Goal: Transaction & Acquisition: Book appointment/travel/reservation

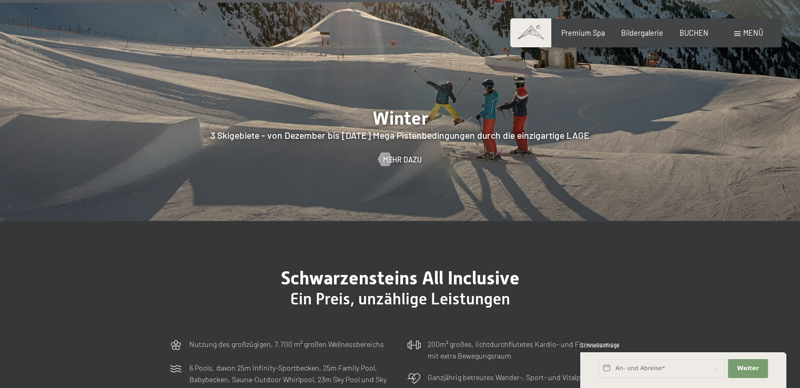
scroll to position [2526, 0]
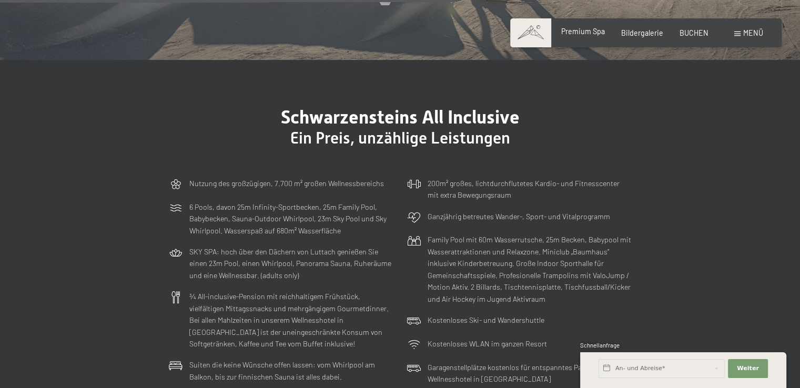
click at [598, 32] on span "Premium Spa" at bounding box center [584, 31] width 44 height 9
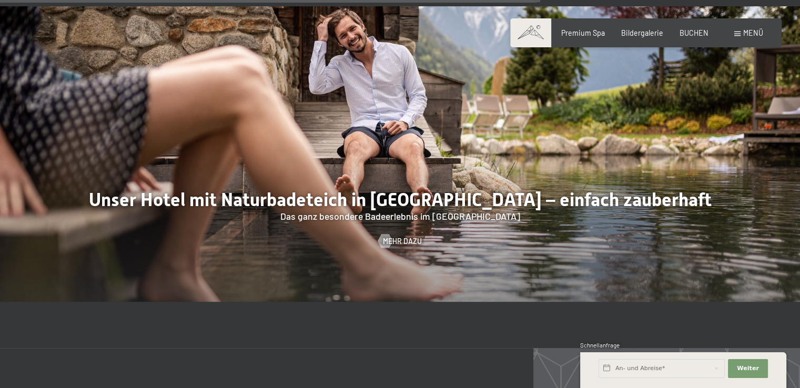
scroll to position [3895, 0]
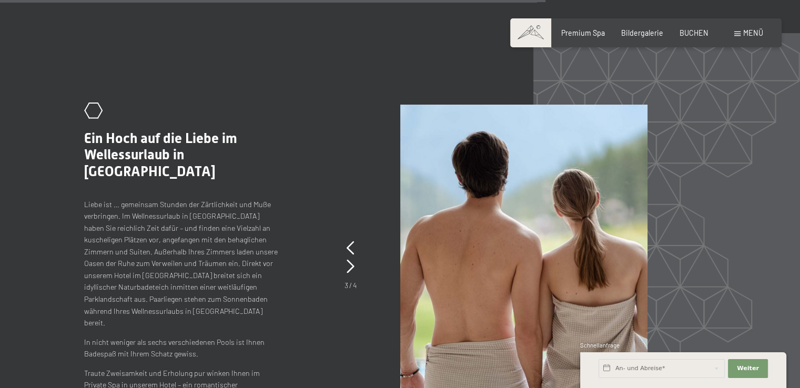
click at [231, 133] on div ".st0{fill:none;stroke:#FFFFFF;stroke-width:2;stroke-linecap:round;stroke-miterl…" at bounding box center [193, 253] width 218 height 301
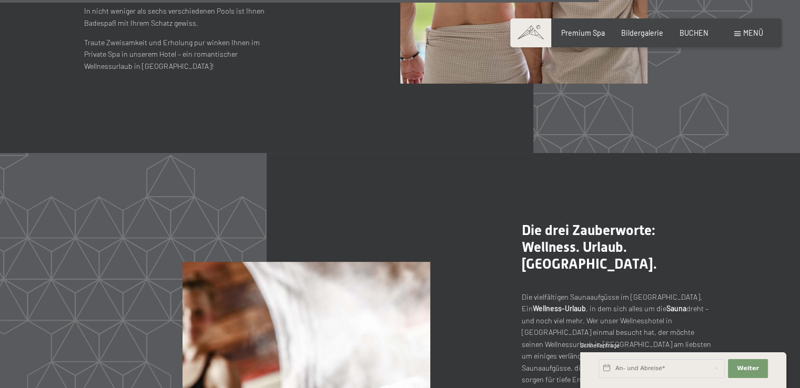
scroll to position [4368, 0]
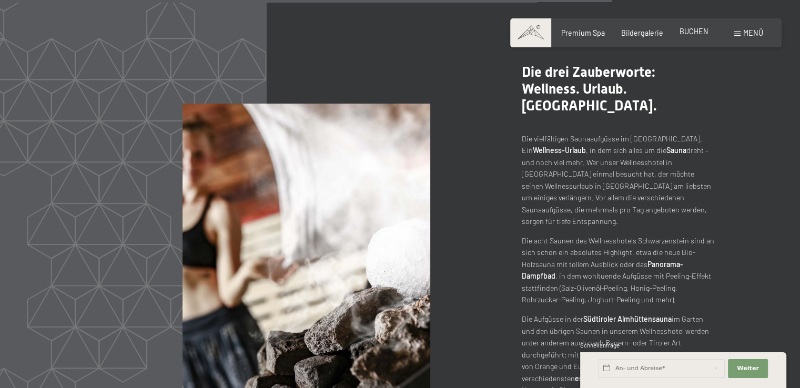
click at [686, 33] on span "BUCHEN" at bounding box center [694, 31] width 29 height 9
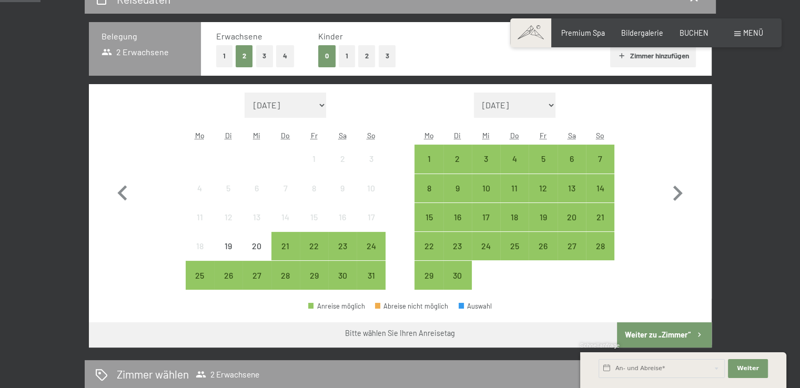
scroll to position [263, 0]
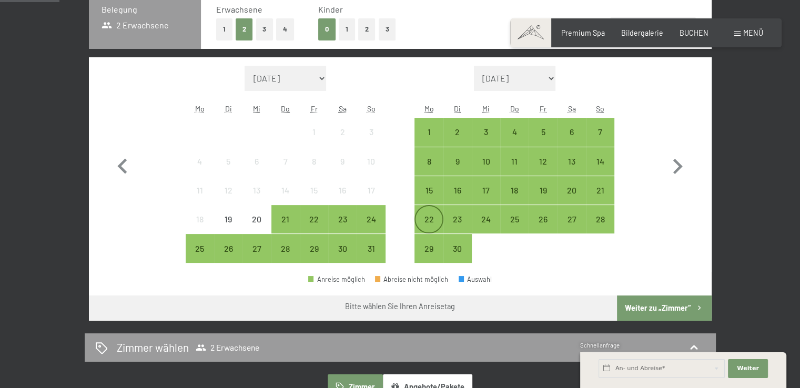
click at [425, 218] on div "22" at bounding box center [429, 228] width 26 height 26
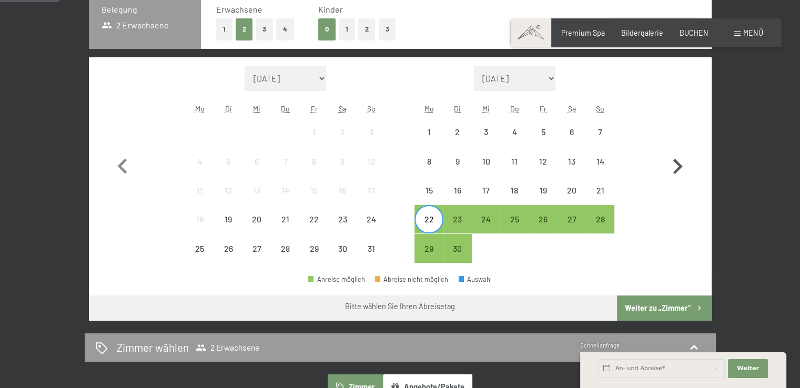
click at [678, 165] on icon "button" at bounding box center [678, 166] width 9 height 15
select select "2025-09-01"
select select "2025-10-01"
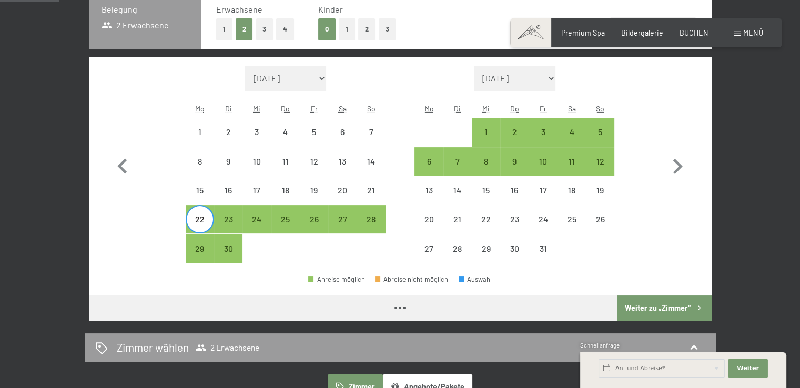
select select "2025-09-01"
select select "2025-10-01"
click at [602, 131] on div "5" at bounding box center [600, 141] width 26 height 26
select select "2025-09-01"
select select "2025-10-01"
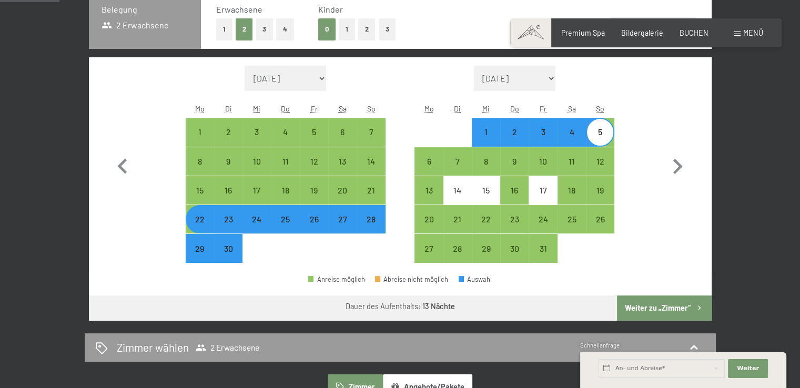
click at [648, 308] on button "Weiter zu „Zimmer“" at bounding box center [664, 308] width 94 height 25
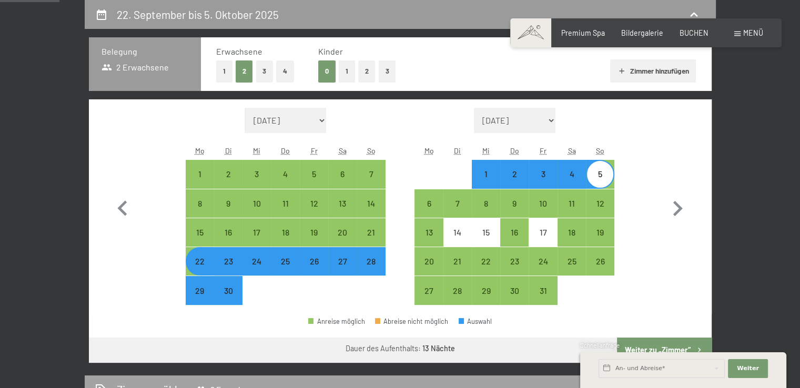
select select "2025-09-01"
select select "2025-10-01"
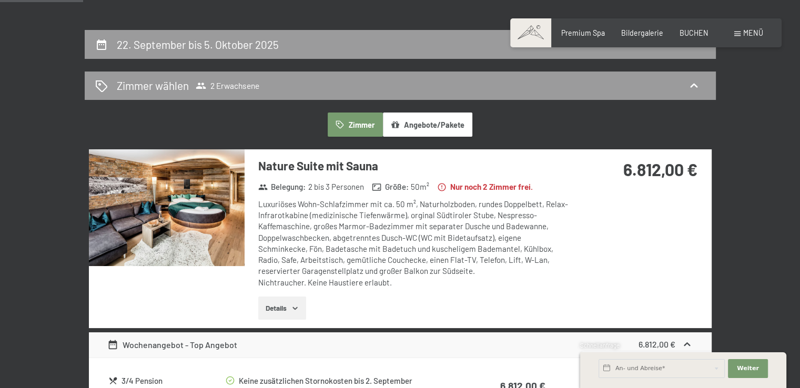
scroll to position [168, 0]
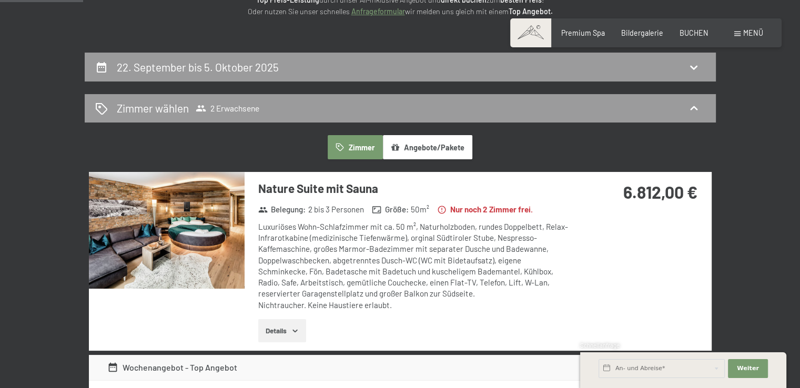
click at [272, 327] on button "Details" at bounding box center [282, 330] width 48 height 23
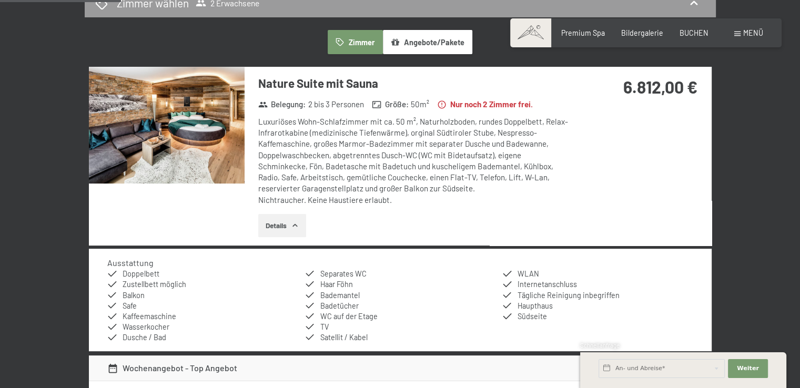
scroll to position [221, 0]
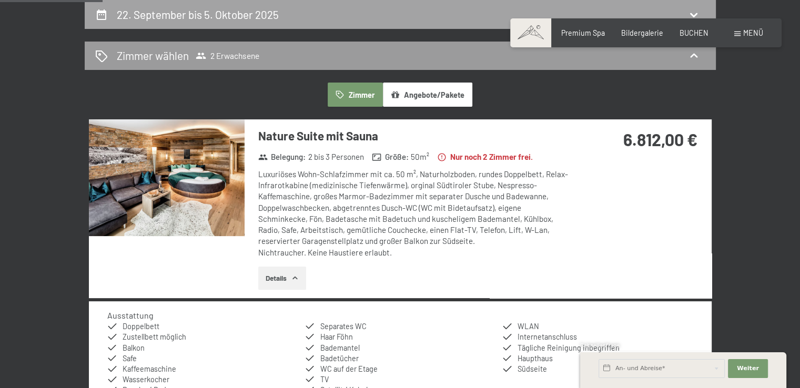
click at [262, 19] on h2 "22. September bis 5. Oktober 2025" at bounding box center [198, 14] width 162 height 13
select select "2025-09-01"
select select "2025-10-01"
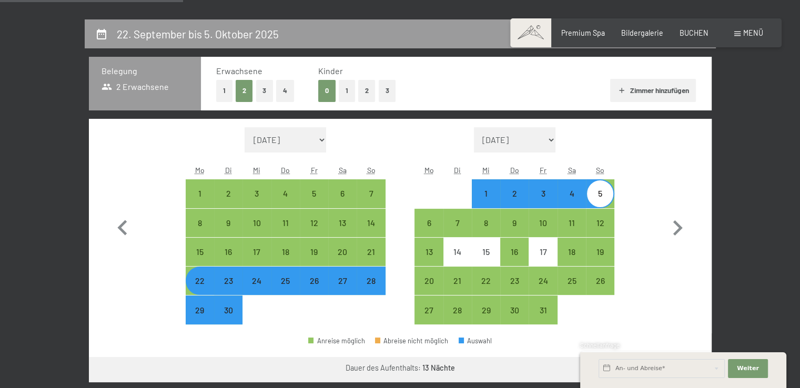
scroll to position [168, 0]
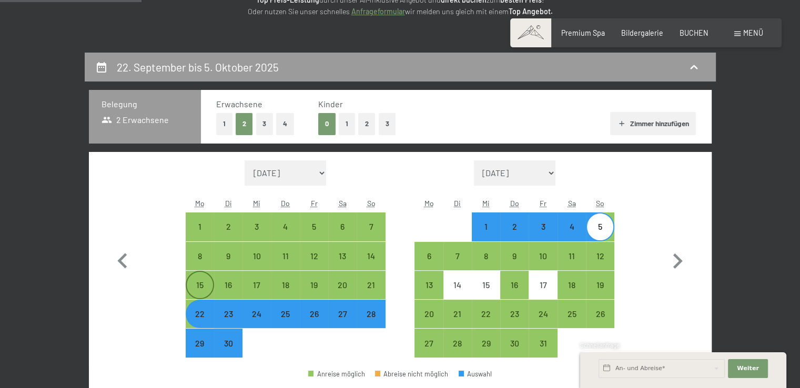
click at [198, 292] on div "15" at bounding box center [200, 294] width 26 height 26
select select "2025-09-01"
select select "2025-10-01"
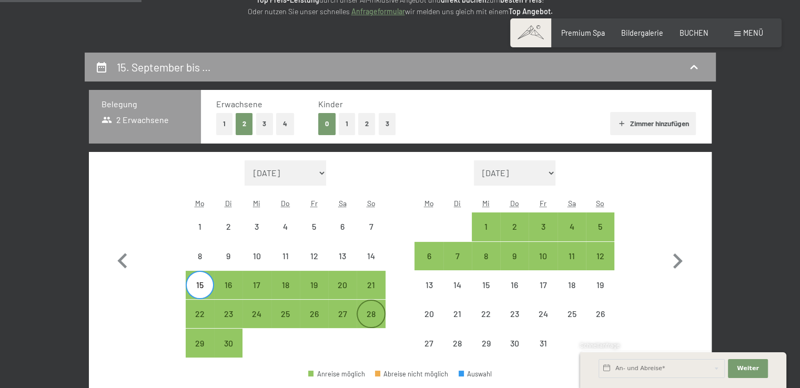
click at [364, 310] on div "28" at bounding box center [371, 323] width 26 height 26
select select "2025-09-01"
select select "2025-10-01"
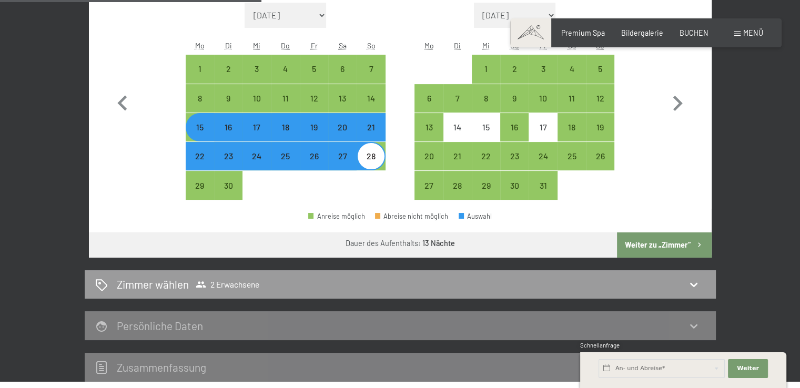
click at [649, 244] on button "Weiter zu „Zimmer“" at bounding box center [664, 245] width 94 height 25
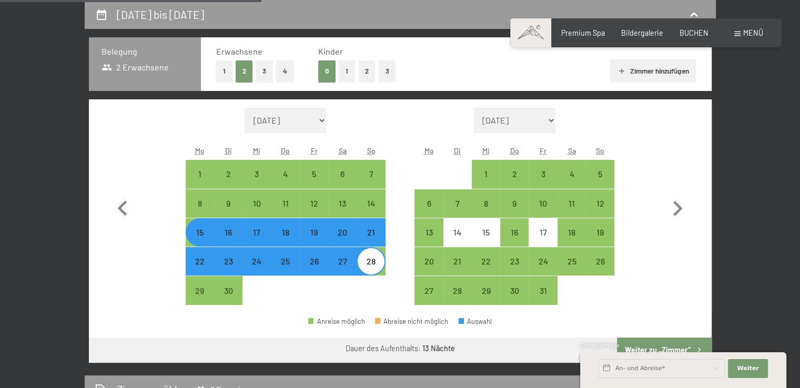
select select "2025-09-01"
select select "2025-10-01"
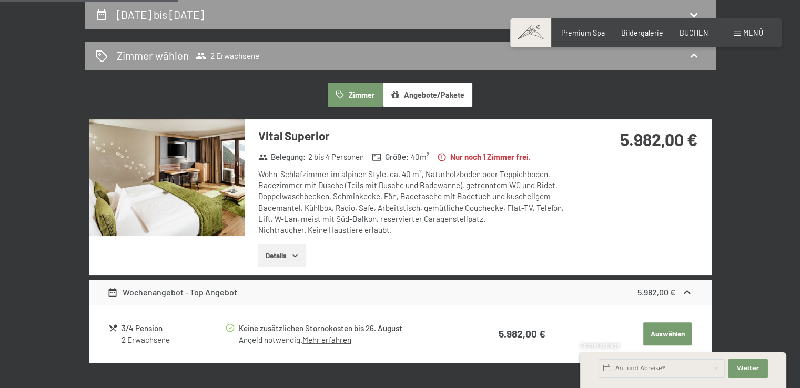
click at [267, 259] on button "Details" at bounding box center [282, 255] width 48 height 23
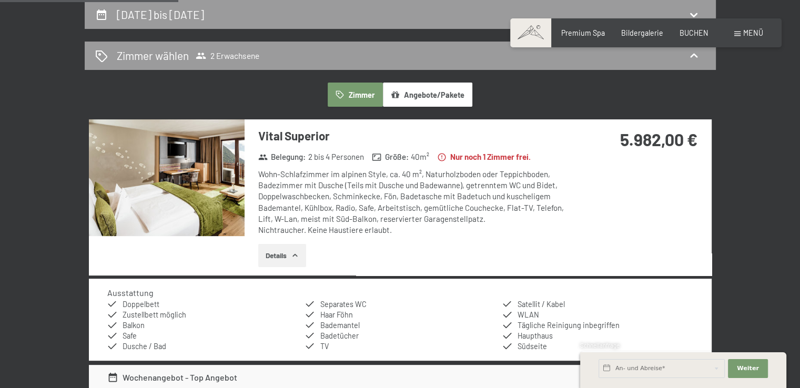
click at [206, 192] on img at bounding box center [167, 177] width 156 height 117
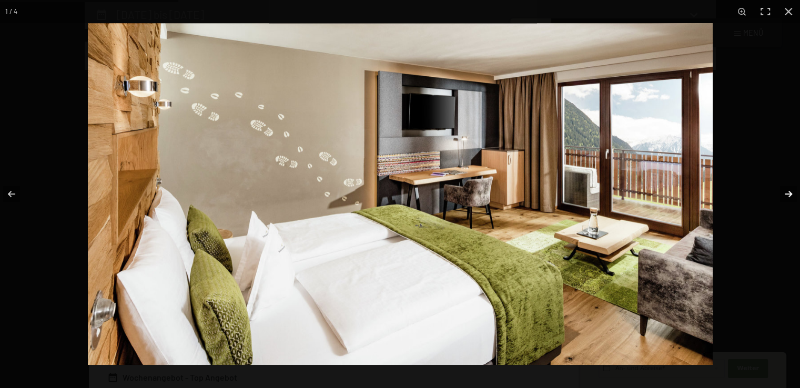
click at [787, 194] on button "button" at bounding box center [782, 194] width 37 height 53
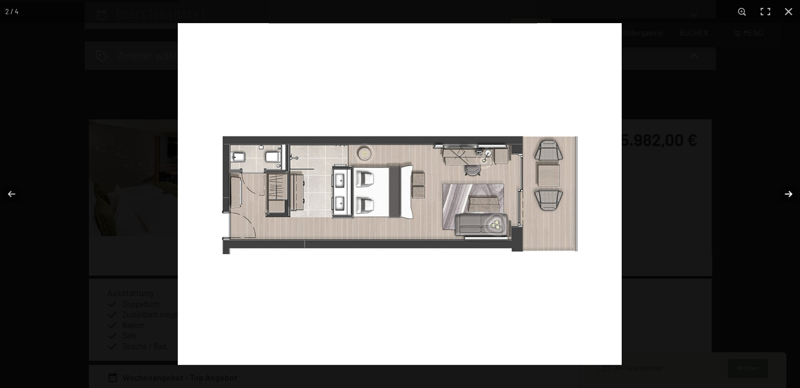
click at [787, 194] on button "button" at bounding box center [782, 194] width 37 height 53
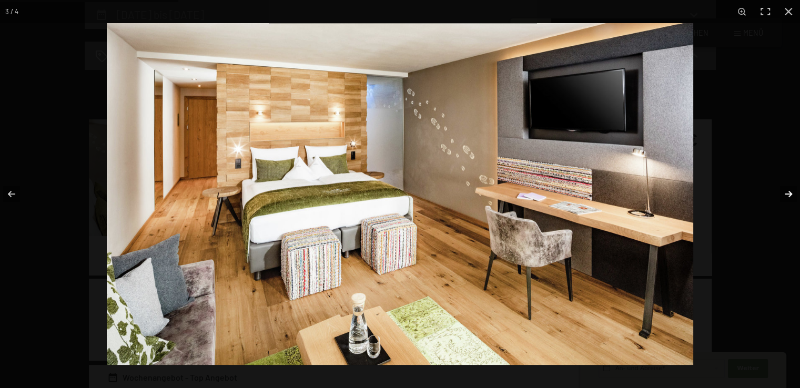
click at [787, 194] on button "button" at bounding box center [782, 194] width 37 height 53
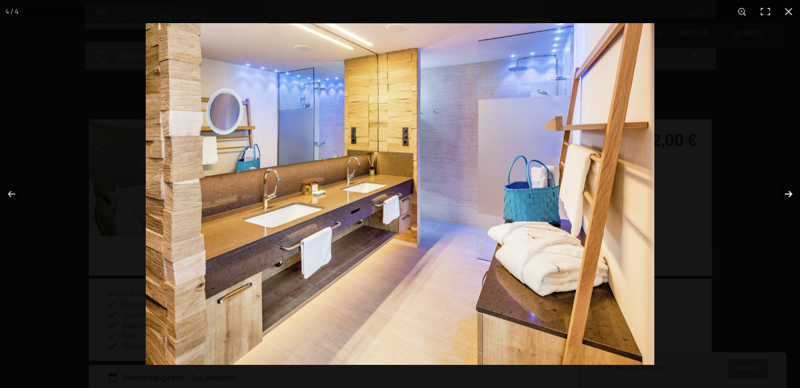
click at [787, 194] on button "button" at bounding box center [782, 194] width 37 height 53
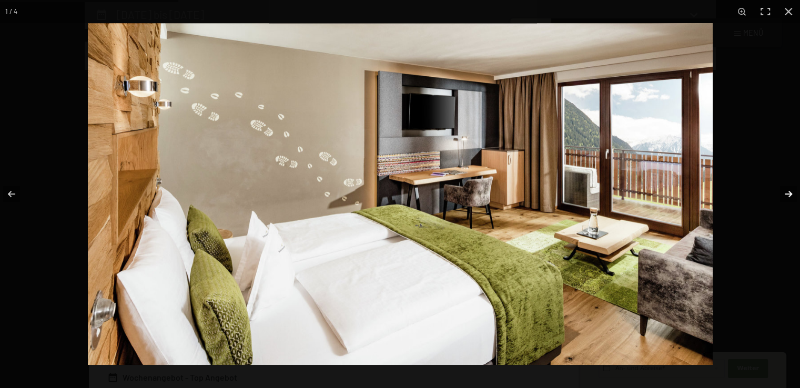
click at [787, 194] on button "button" at bounding box center [782, 194] width 37 height 53
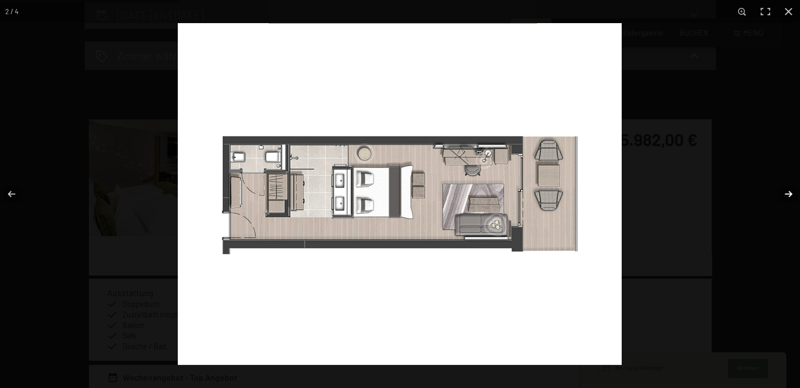
click at [787, 194] on button "button" at bounding box center [782, 194] width 37 height 53
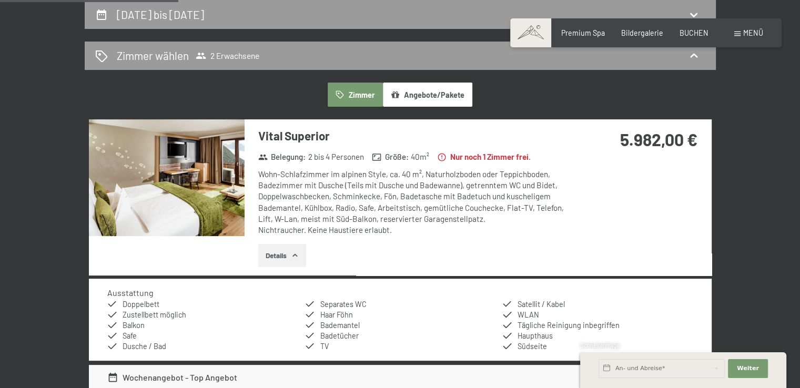
click at [0, 0] on button "button" at bounding box center [0, 0] width 0 height 0
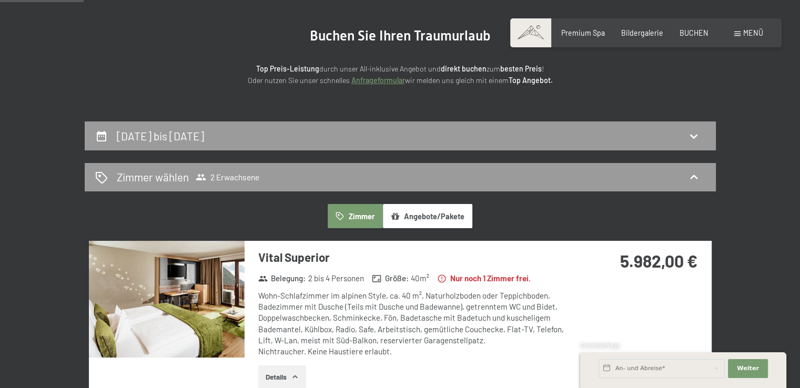
scroll to position [0, 0]
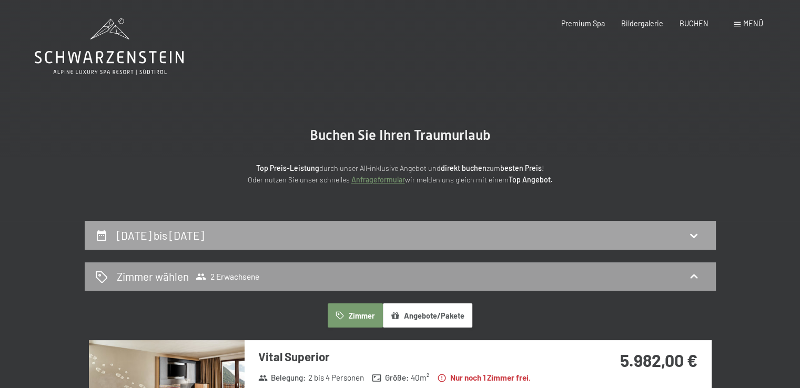
click at [149, 233] on h2 "15. September bis 28. September 2025" at bounding box center [160, 235] width 87 height 13
select select "2025-09-01"
select select "2025-10-01"
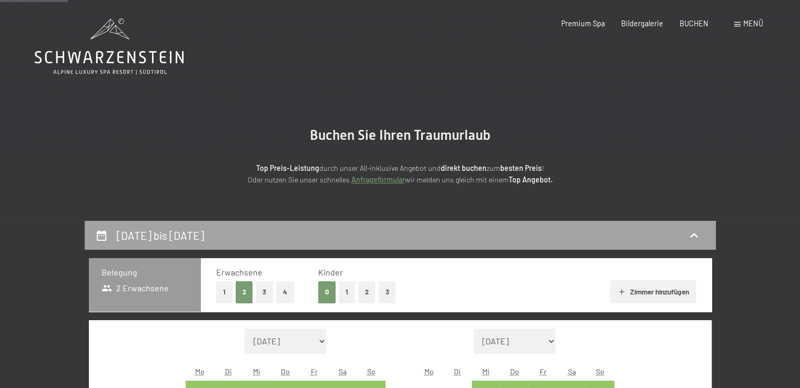
scroll to position [221, 0]
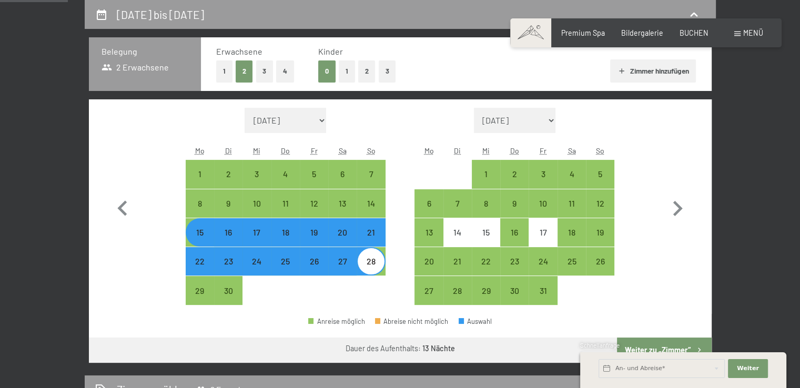
click at [286, 267] on div "25" at bounding box center [286, 270] width 26 height 26
select select "2025-09-01"
select select "2025-10-01"
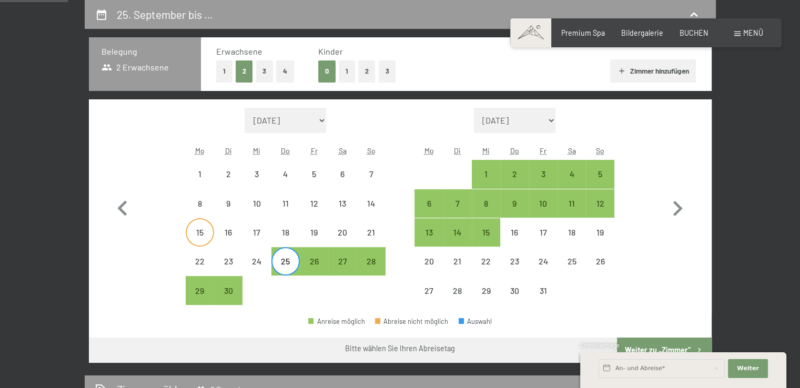
click at [196, 236] on div "15" at bounding box center [200, 241] width 26 height 26
select select "2025-09-01"
select select "2025-10-01"
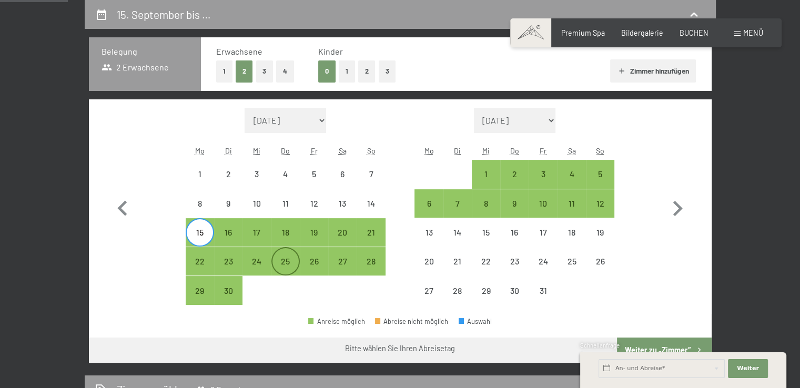
click at [282, 260] on div "25" at bounding box center [286, 270] width 26 height 26
select select "2025-09-01"
select select "2025-10-01"
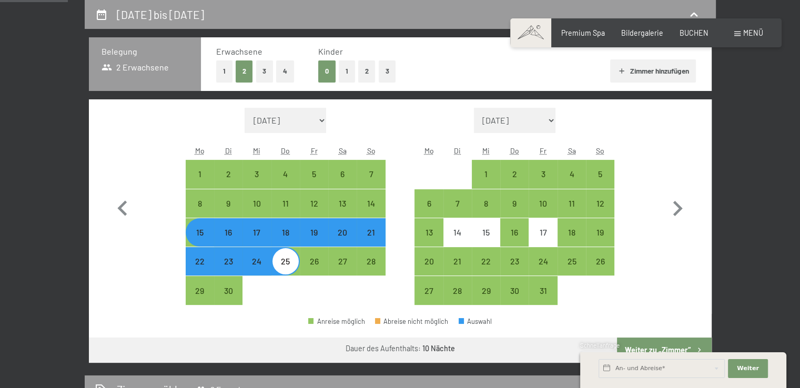
click at [651, 349] on div "Schnellanfrage" at bounding box center [684, 347] width 206 height 10
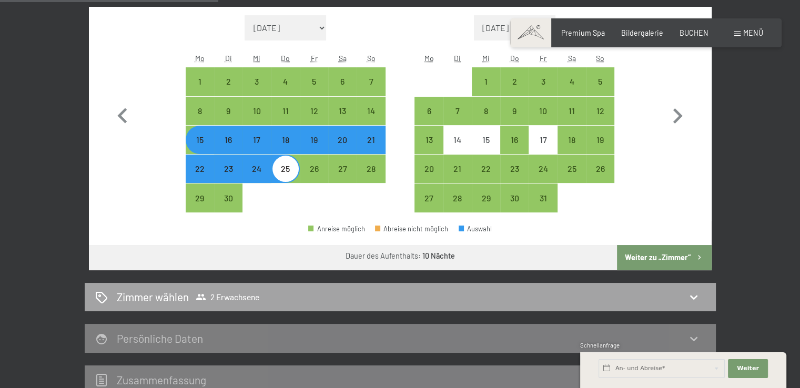
scroll to position [326, 0]
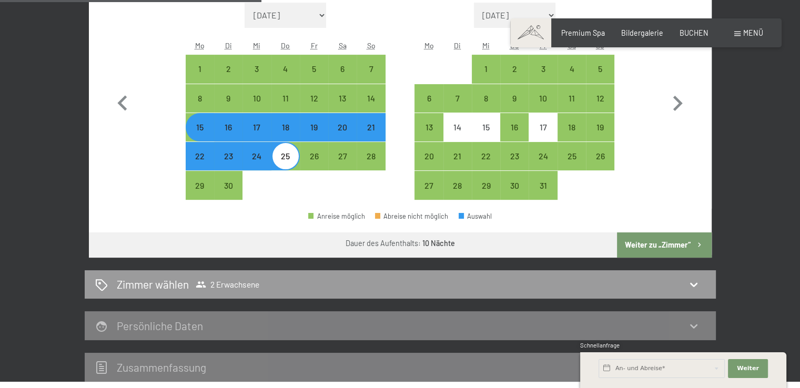
click at [655, 245] on button "Weiter zu „Zimmer“" at bounding box center [664, 245] width 94 height 25
select select "2025-09-01"
select select "2025-10-01"
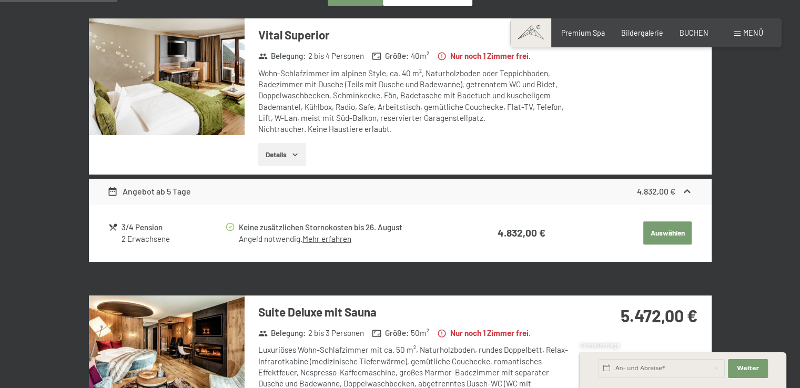
scroll to position [379, 0]
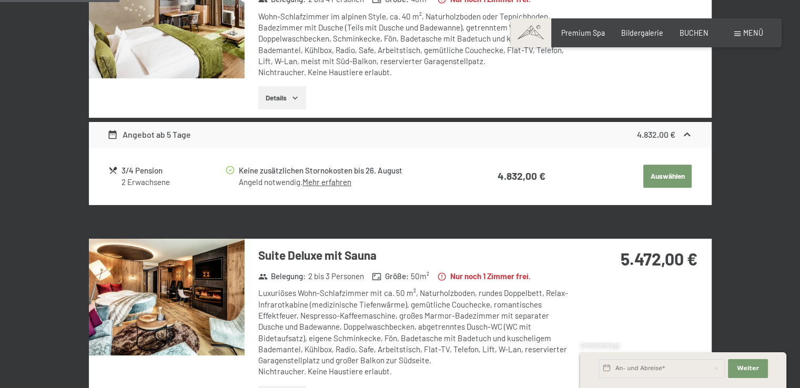
click at [181, 140] on div "Angebot ab 5 Tage" at bounding box center [149, 134] width 84 height 13
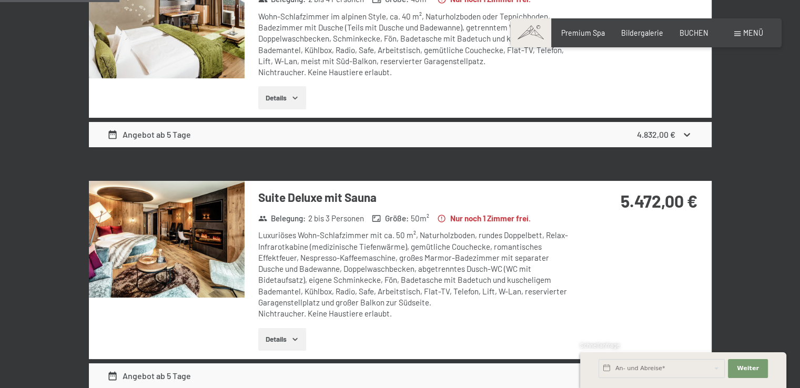
click at [181, 140] on div "Angebot ab 5 Tage" at bounding box center [149, 134] width 84 height 13
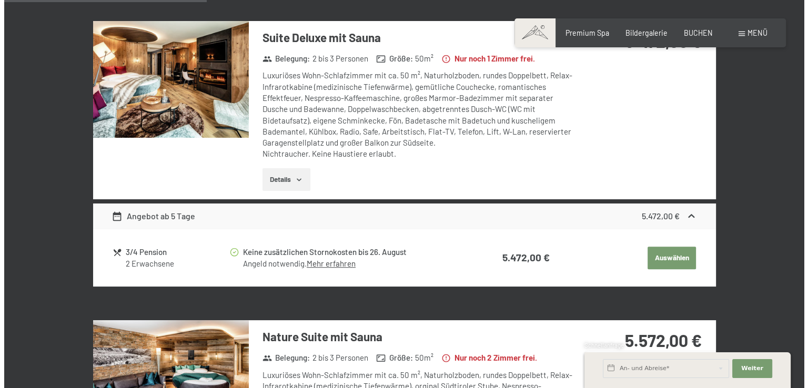
scroll to position [642, 0]
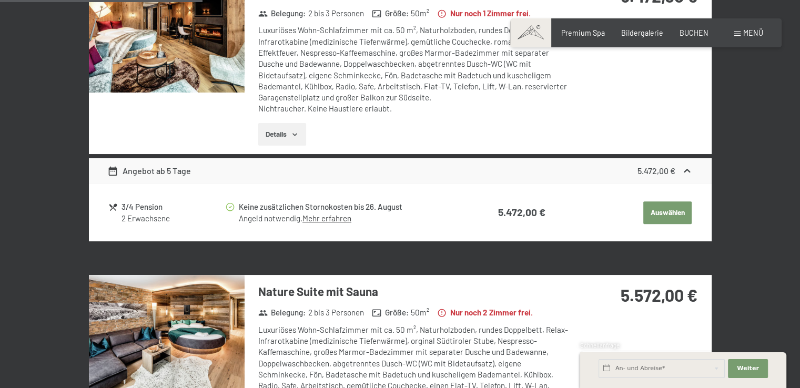
click at [755, 34] on span "Menü" at bounding box center [754, 32] width 20 height 9
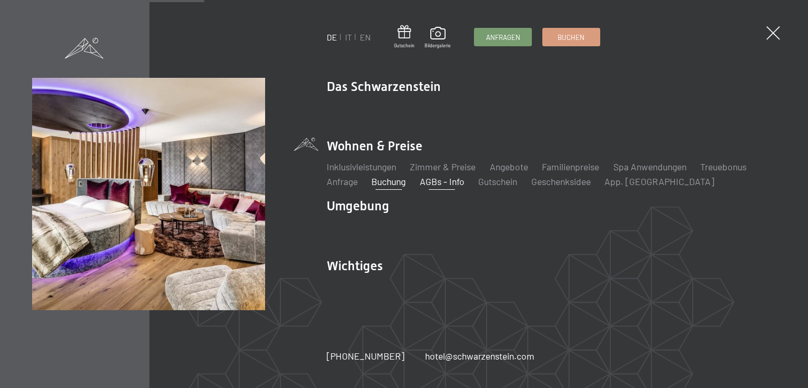
click at [444, 186] on link "AGBs - Info" at bounding box center [442, 182] width 45 height 12
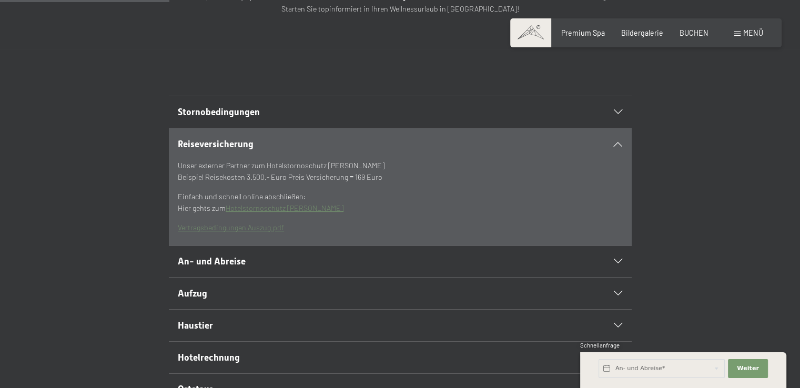
scroll to position [263, 0]
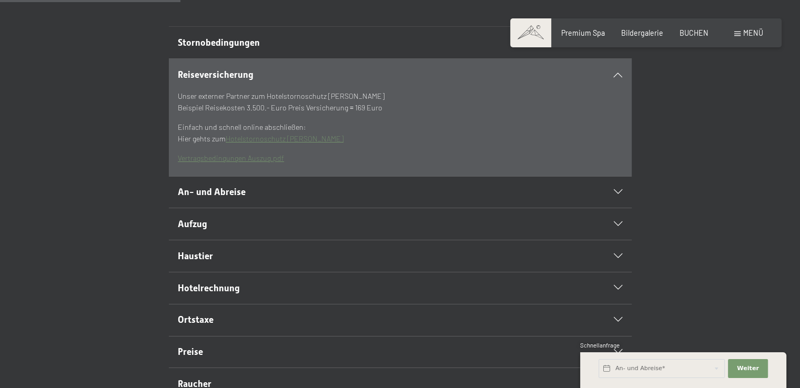
click at [237, 197] on span "An- und Abreise" at bounding box center [212, 192] width 68 height 11
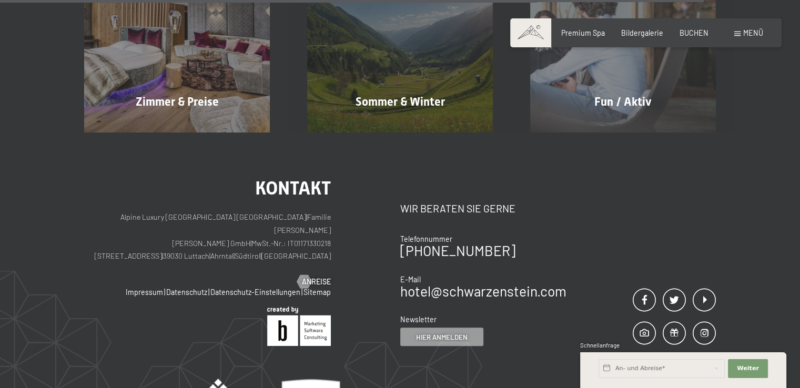
scroll to position [1053, 0]
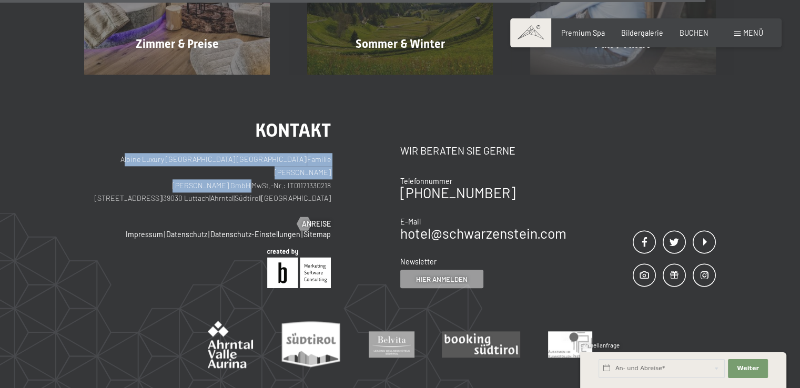
drag, startPoint x: 112, startPoint y: 175, endPoint x: 251, endPoint y: 196, distance: 140.6
click at [251, 196] on p "Alpine Luxury SPA Resort SCHWARZENSTEIN | Familie Zimmerhofer Otmar Zimmerhofer…" at bounding box center [207, 179] width 247 height 52
drag, startPoint x: 157, startPoint y: 205, endPoint x: 251, endPoint y: 205, distance: 93.7
click at [251, 205] on p "Alpine Luxury SPA Resort SCHWARZENSTEIN | Familie Zimmerhofer Otmar Zimmerhofer…" at bounding box center [207, 179] width 247 height 52
copy p "Dorfstraße 11 | 39030 Luttach"
